Goal: Transaction & Acquisition: Subscribe to service/newsletter

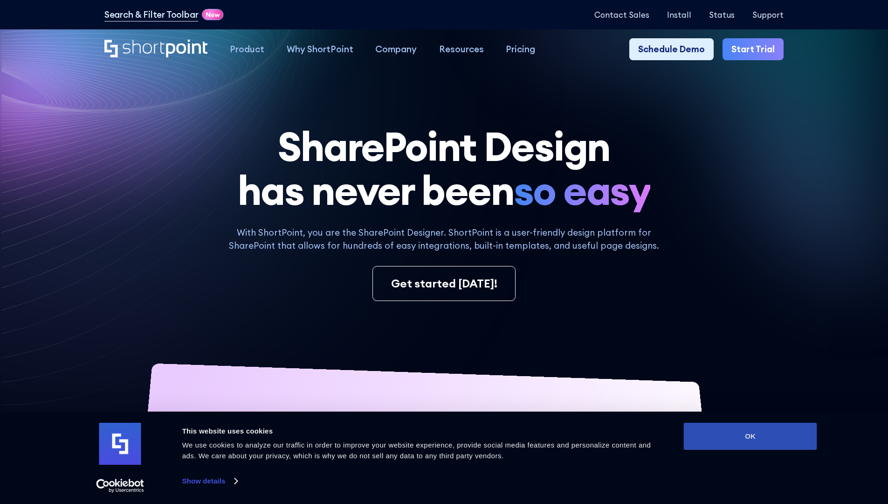
click at [750, 436] on button "OK" at bounding box center [750, 435] width 133 height 27
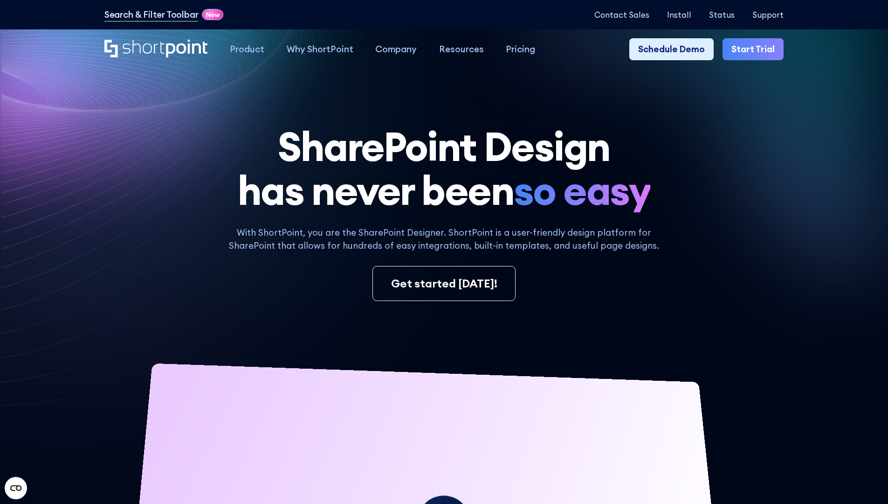
click at [756, 49] on link "Start Trial" at bounding box center [753, 49] width 61 height 22
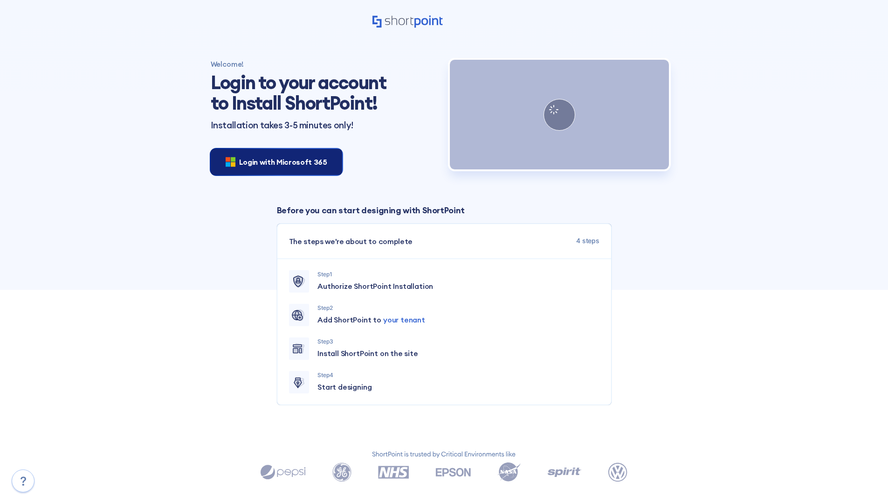
click at [274, 161] on span "Login with Microsoft 365" at bounding box center [283, 161] width 88 height 11
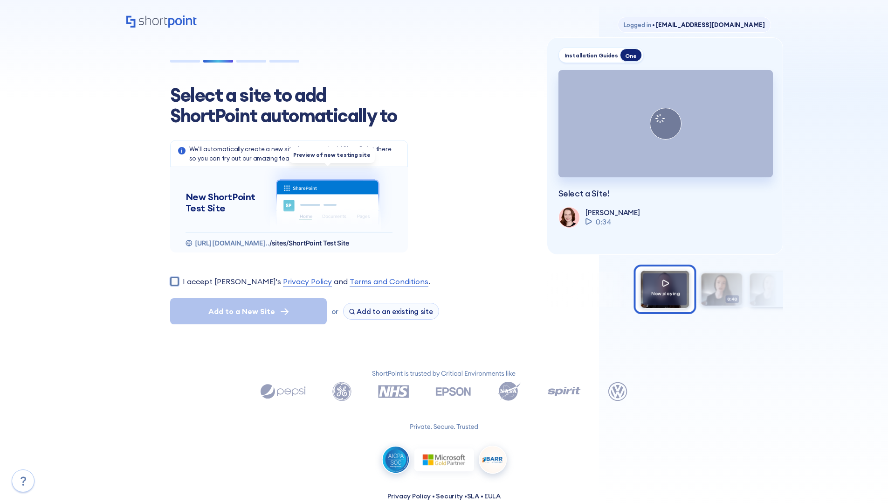
click at [174, 281] on input "I accept [PERSON_NAME]'s Privacy Policy and Terms and Conditions ." at bounding box center [174, 280] width 9 height 9
checkbox input "true"
click at [248, 311] on span "Add to a New Site" at bounding box center [241, 310] width 67 height 11
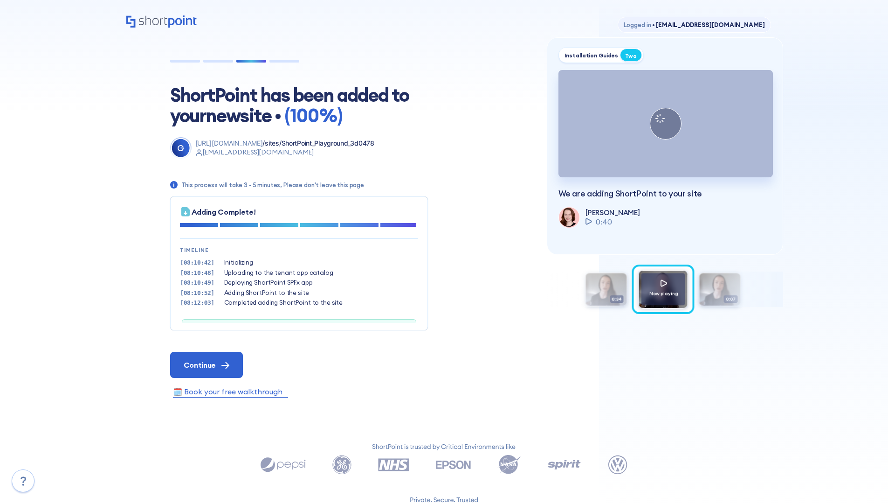
scroll to position [28, 0]
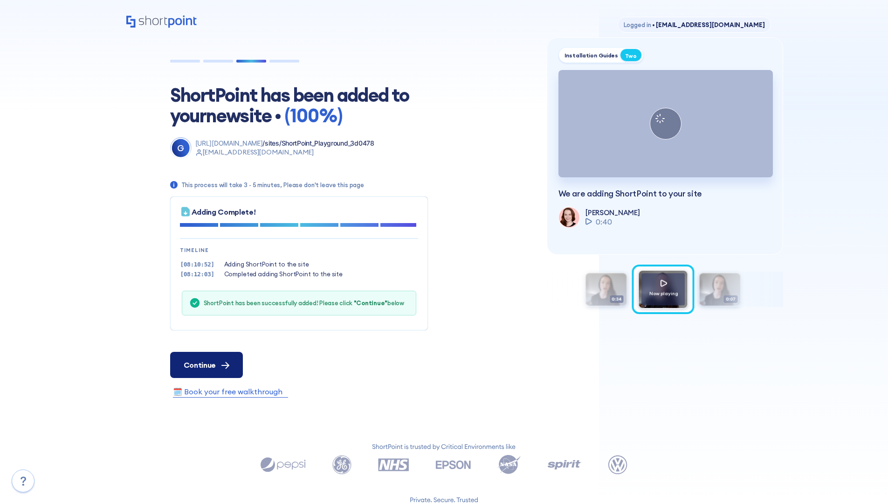
click at [206, 364] on span "Continue" at bounding box center [200, 364] width 32 height 11
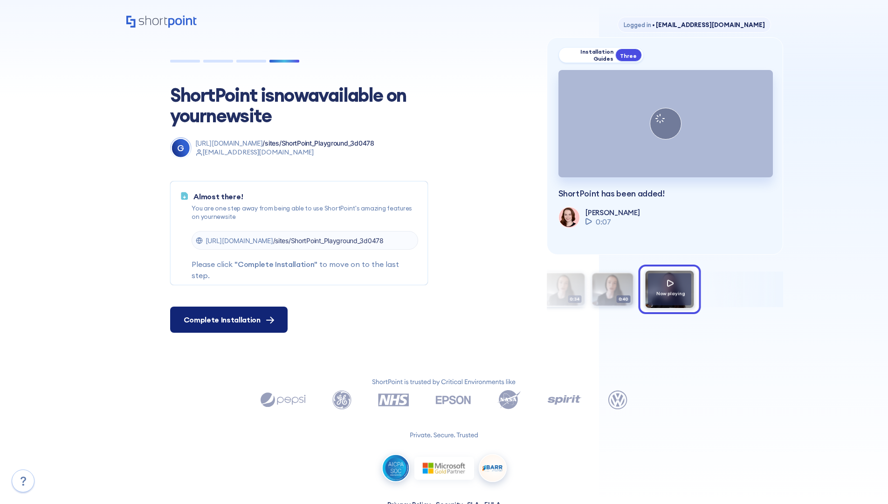
click at [228, 319] on span "Complete Installation" at bounding box center [222, 319] width 77 height 11
